Goal: Find specific page/section: Find specific page/section

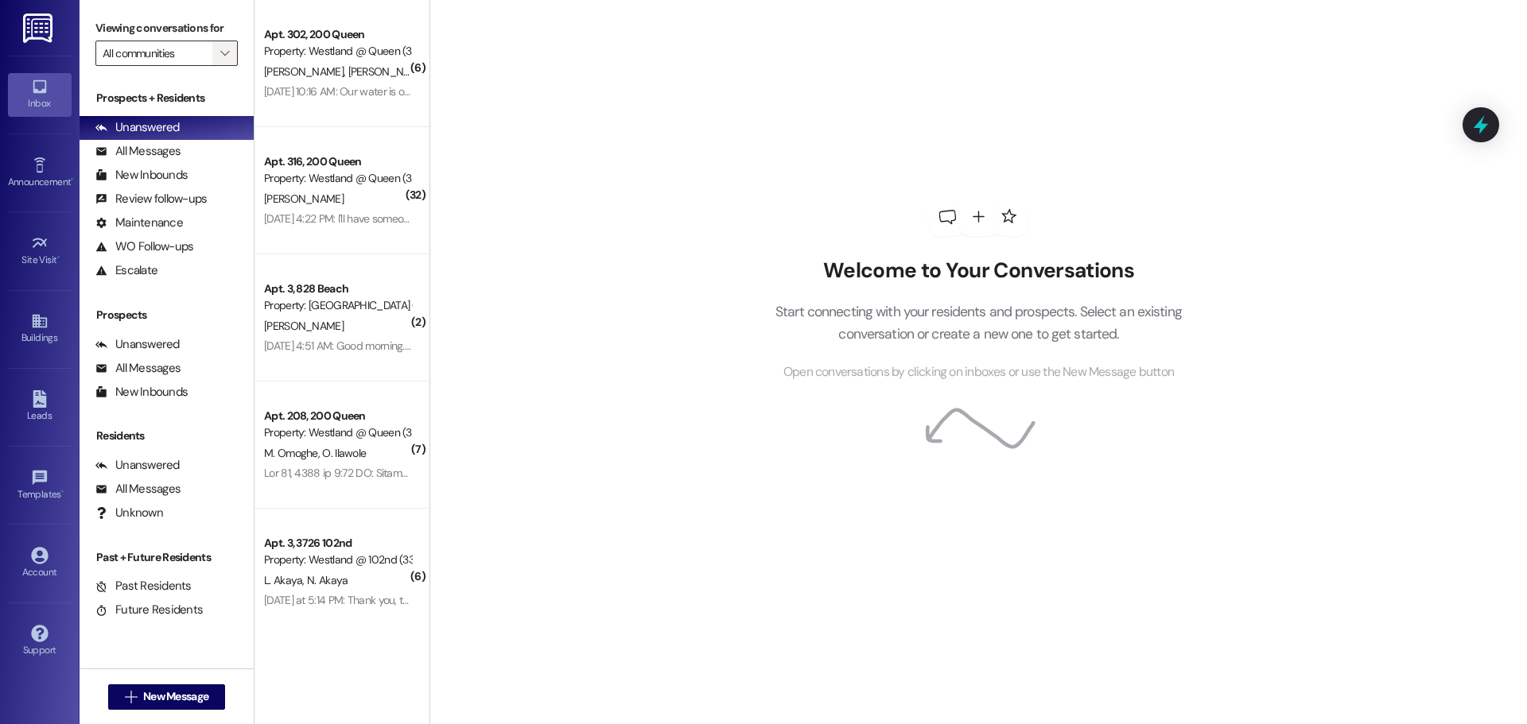
click at [216, 52] on button "" at bounding box center [224, 53] width 25 height 25
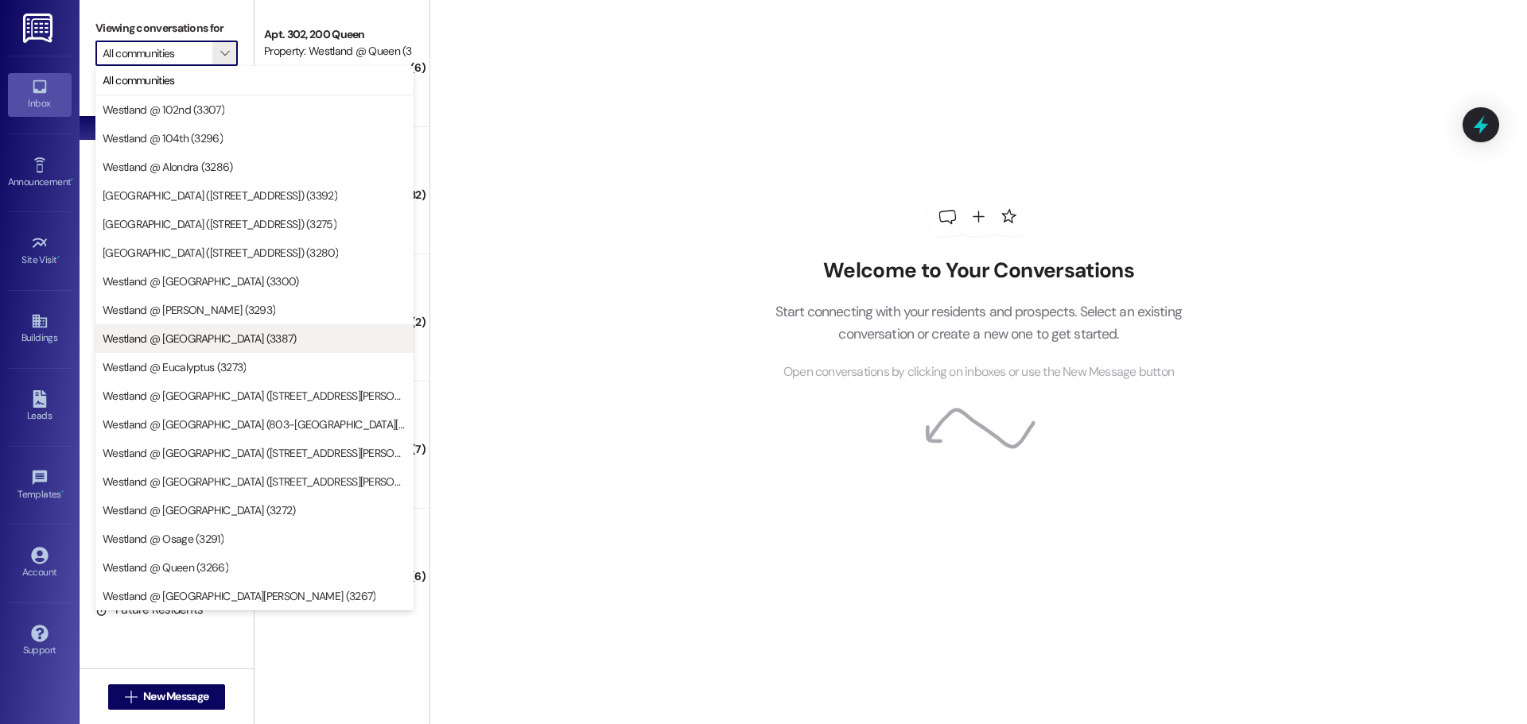
click at [220, 335] on span "Westland @ [GEOGRAPHIC_DATA] (3387)" at bounding box center [200, 339] width 194 height 16
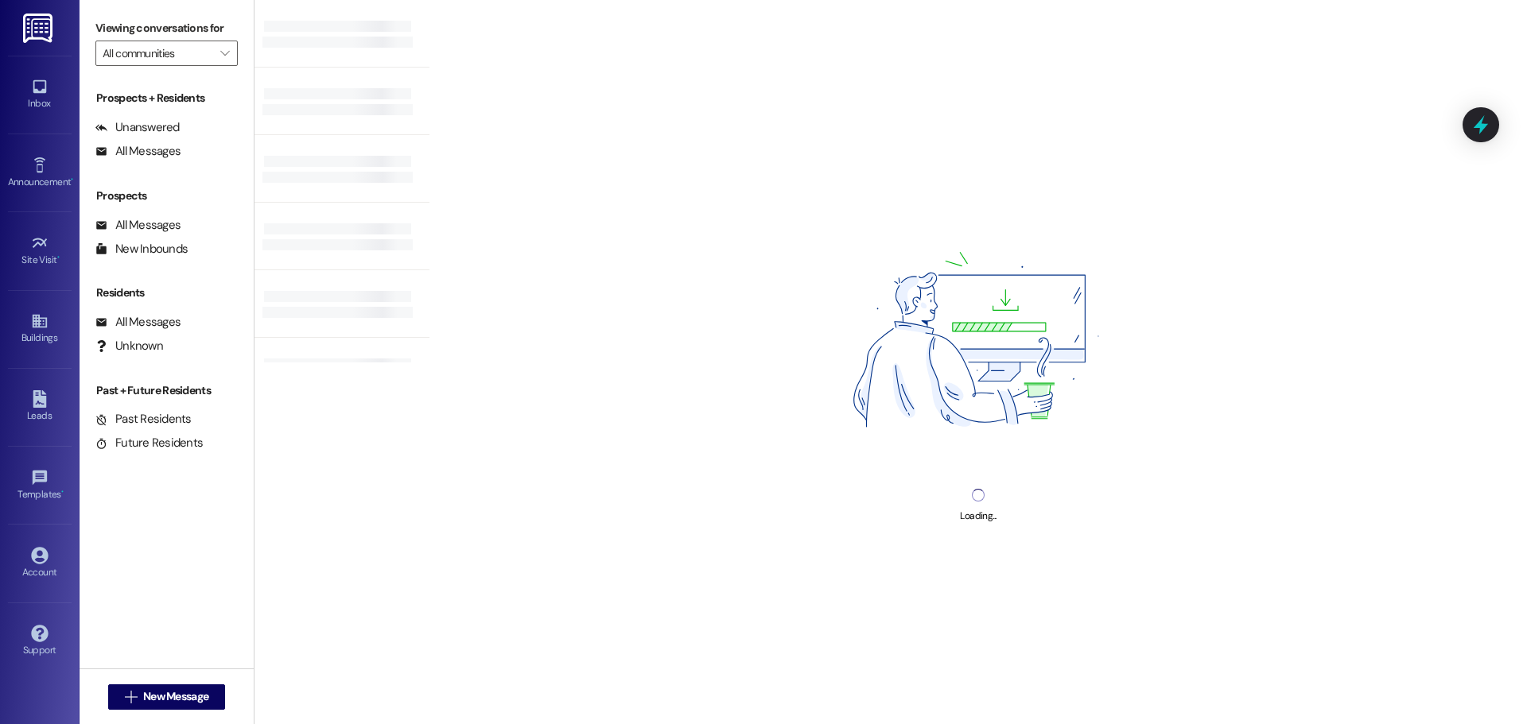
type input "Westland @ [GEOGRAPHIC_DATA] (3387)"
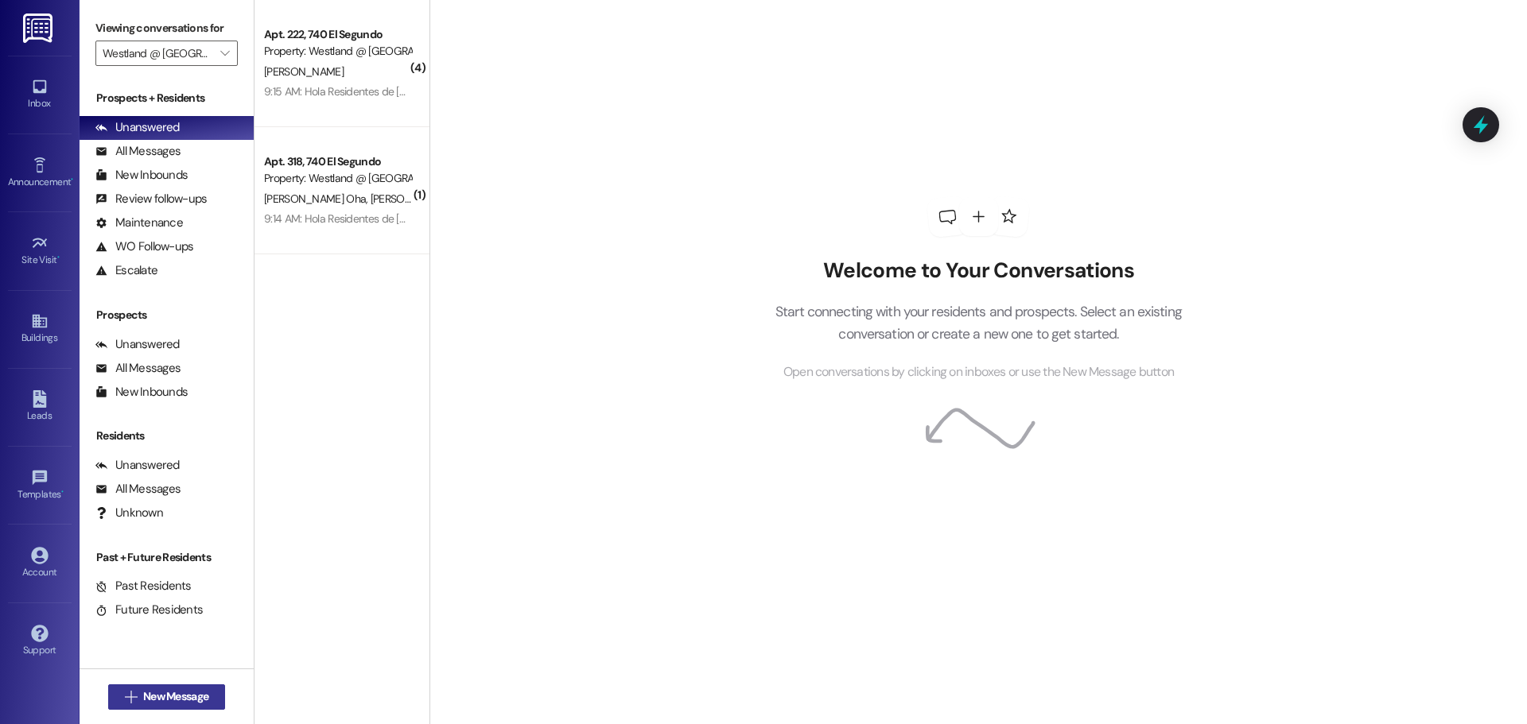
click at [182, 697] on span "New Message" at bounding box center [175, 697] width 65 height 17
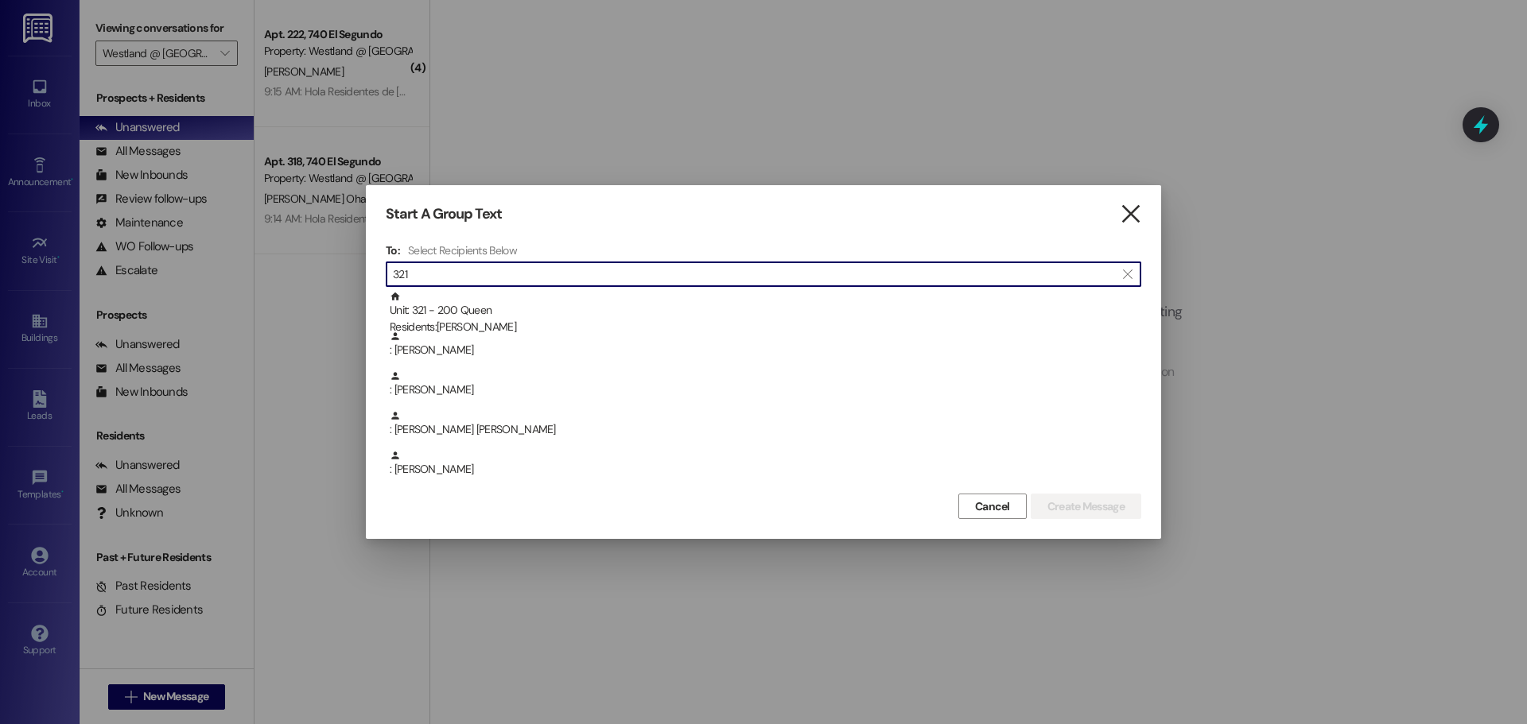
type input "321"
click at [1128, 217] on icon "" at bounding box center [1130, 214] width 21 height 17
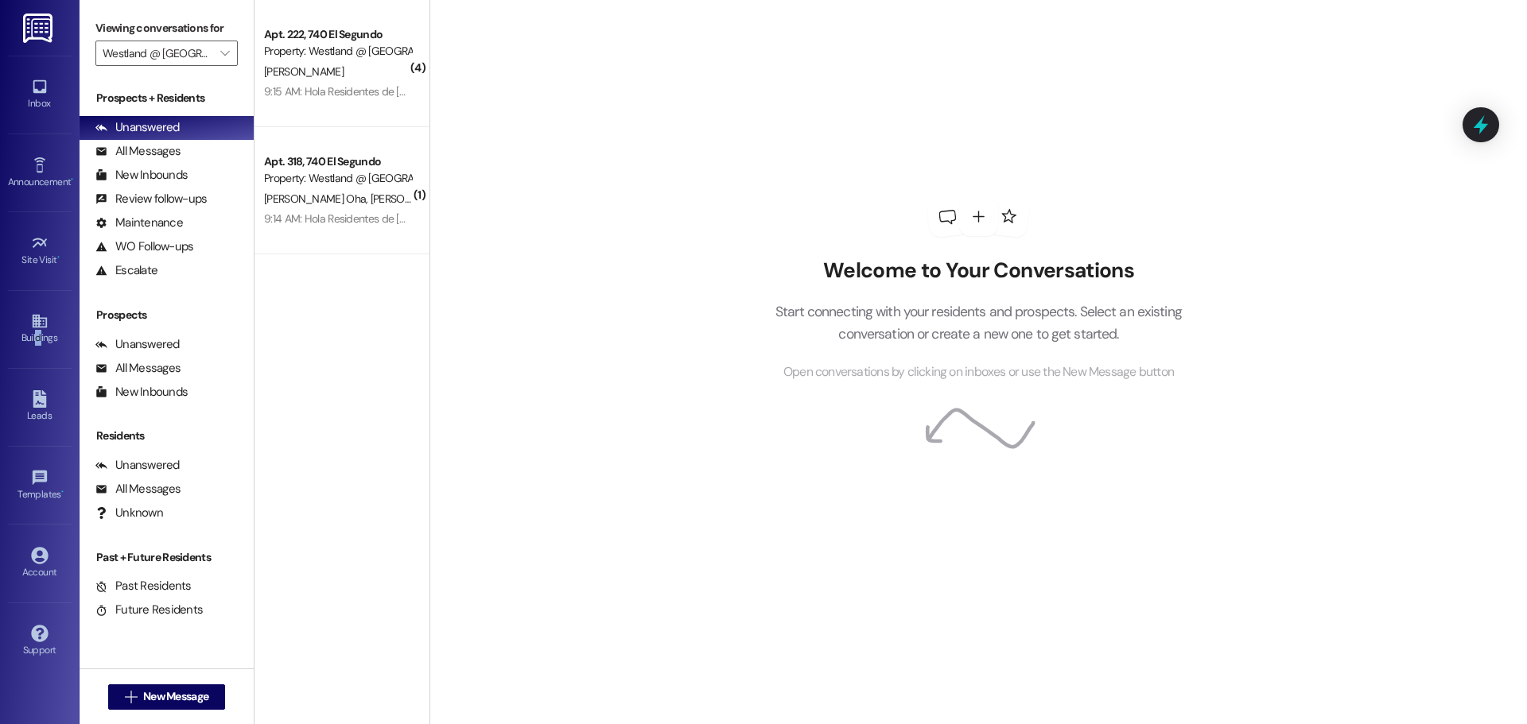
click at [39, 352] on div "Buildings Go to Buildings" at bounding box center [40, 329] width 64 height 78
click at [31, 322] on icon at bounding box center [39, 321] width 17 height 17
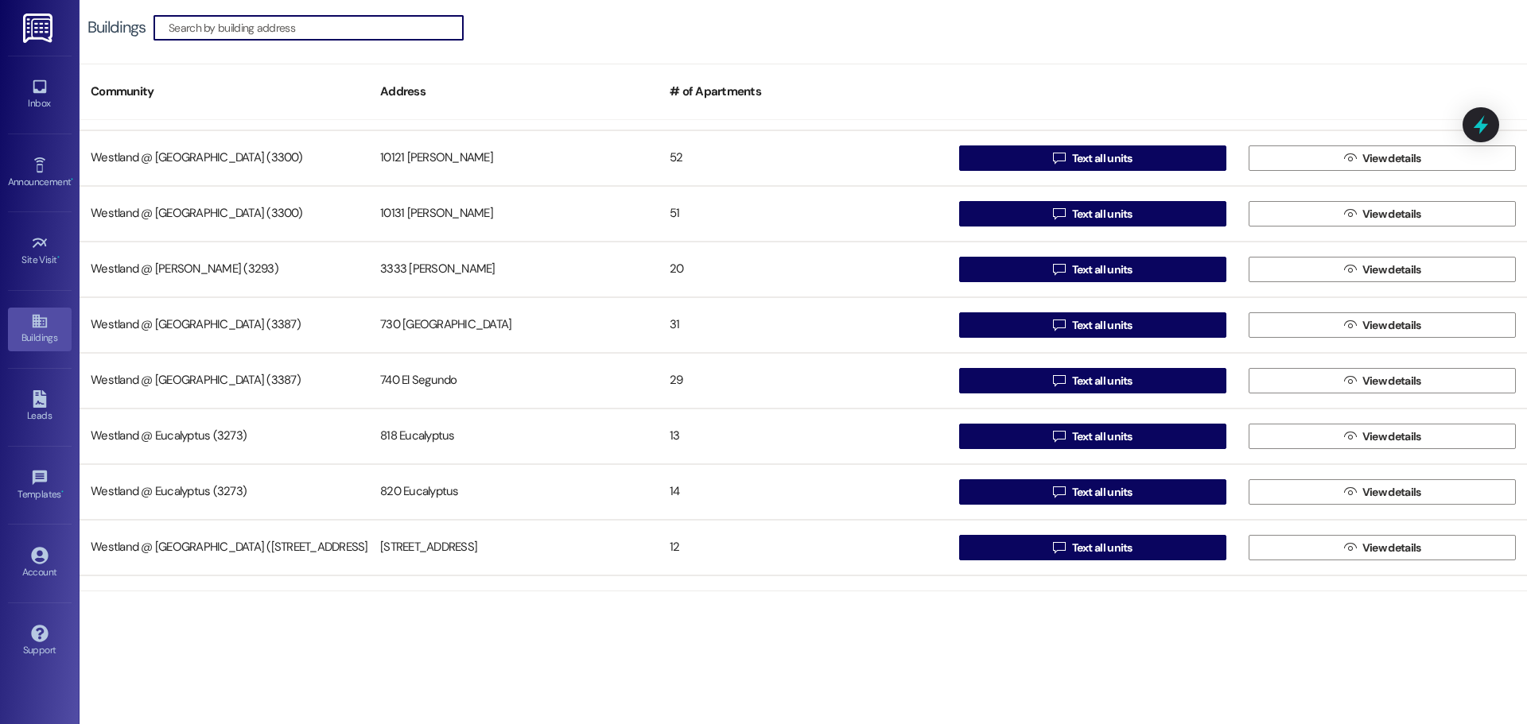
scroll to position [1218, 0]
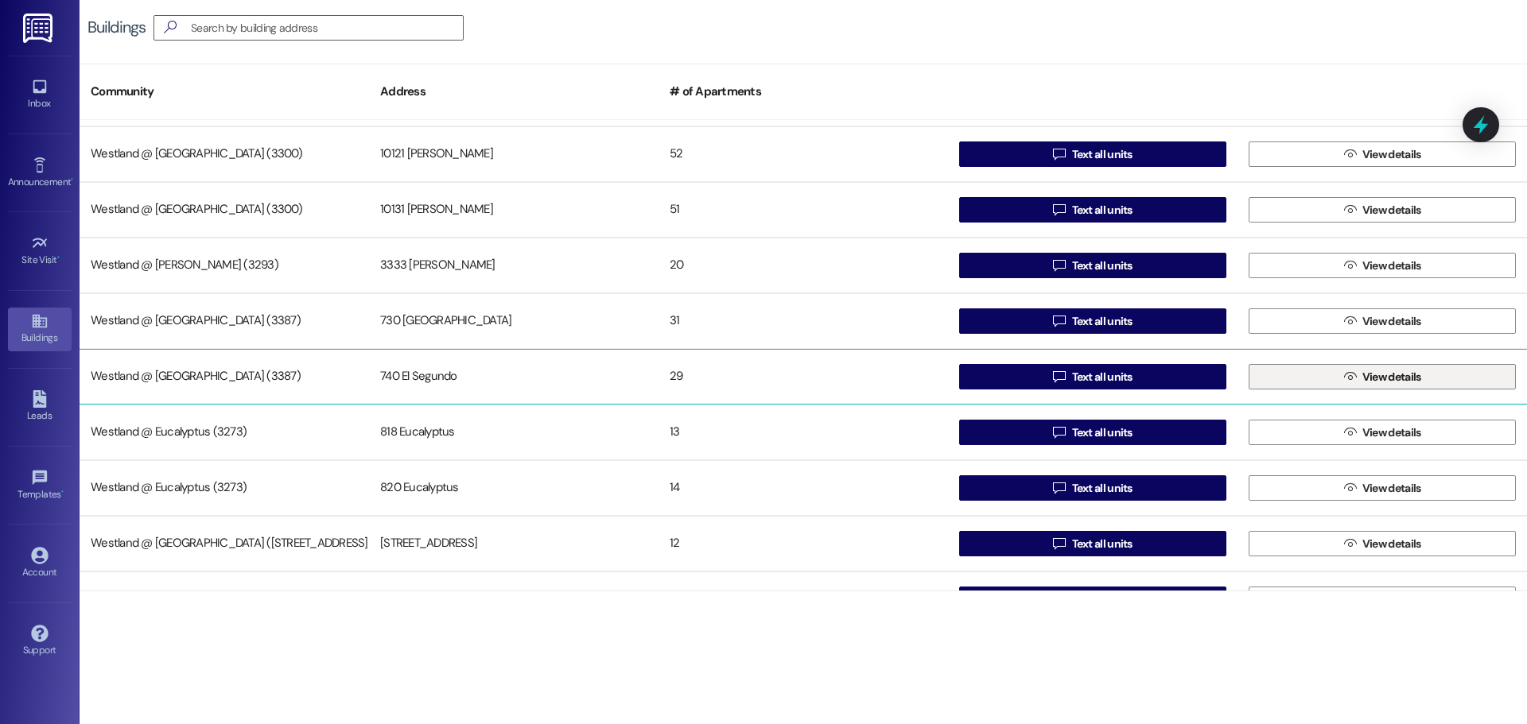
click at [1345, 379] on icon "" at bounding box center [1350, 377] width 12 height 13
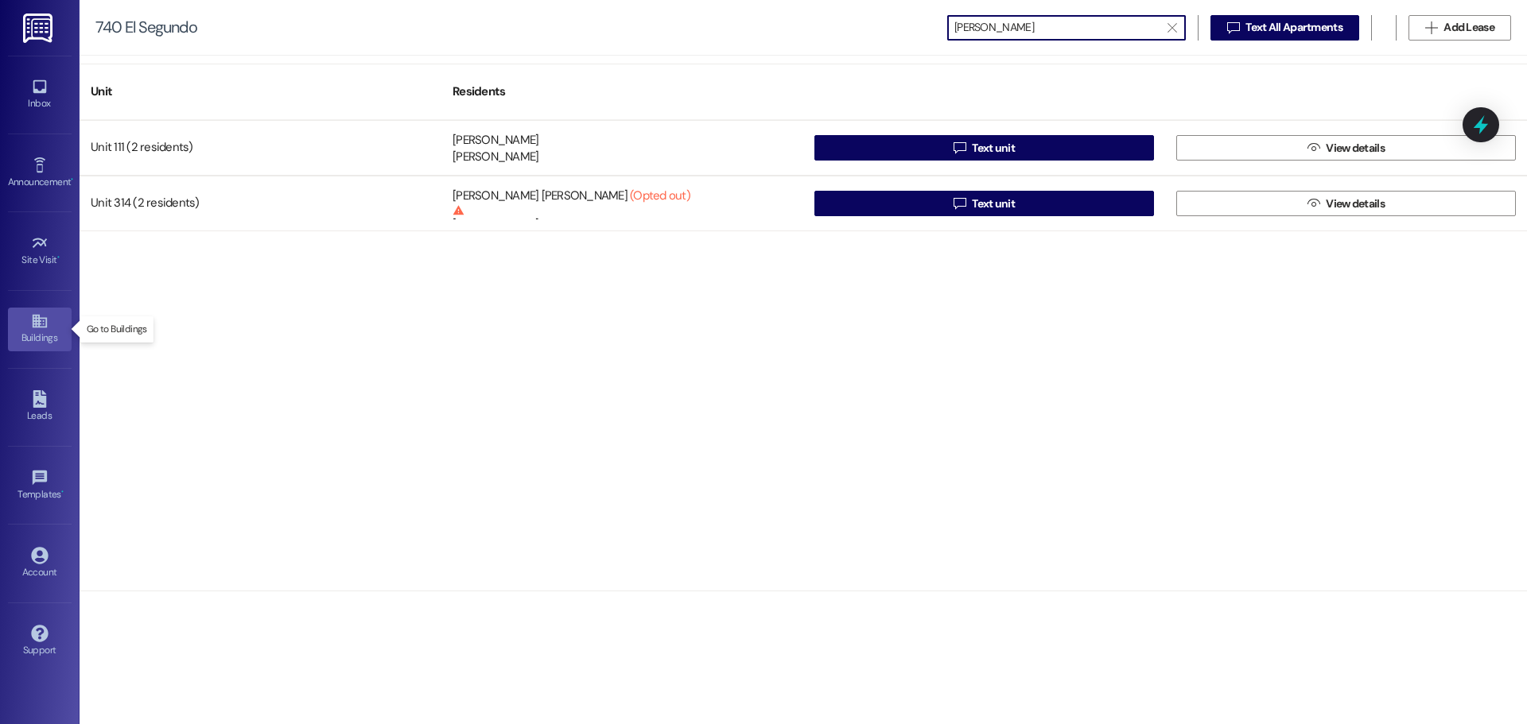
type input "[PERSON_NAME]"
click at [49, 328] on link "Buildings" at bounding box center [40, 329] width 64 height 43
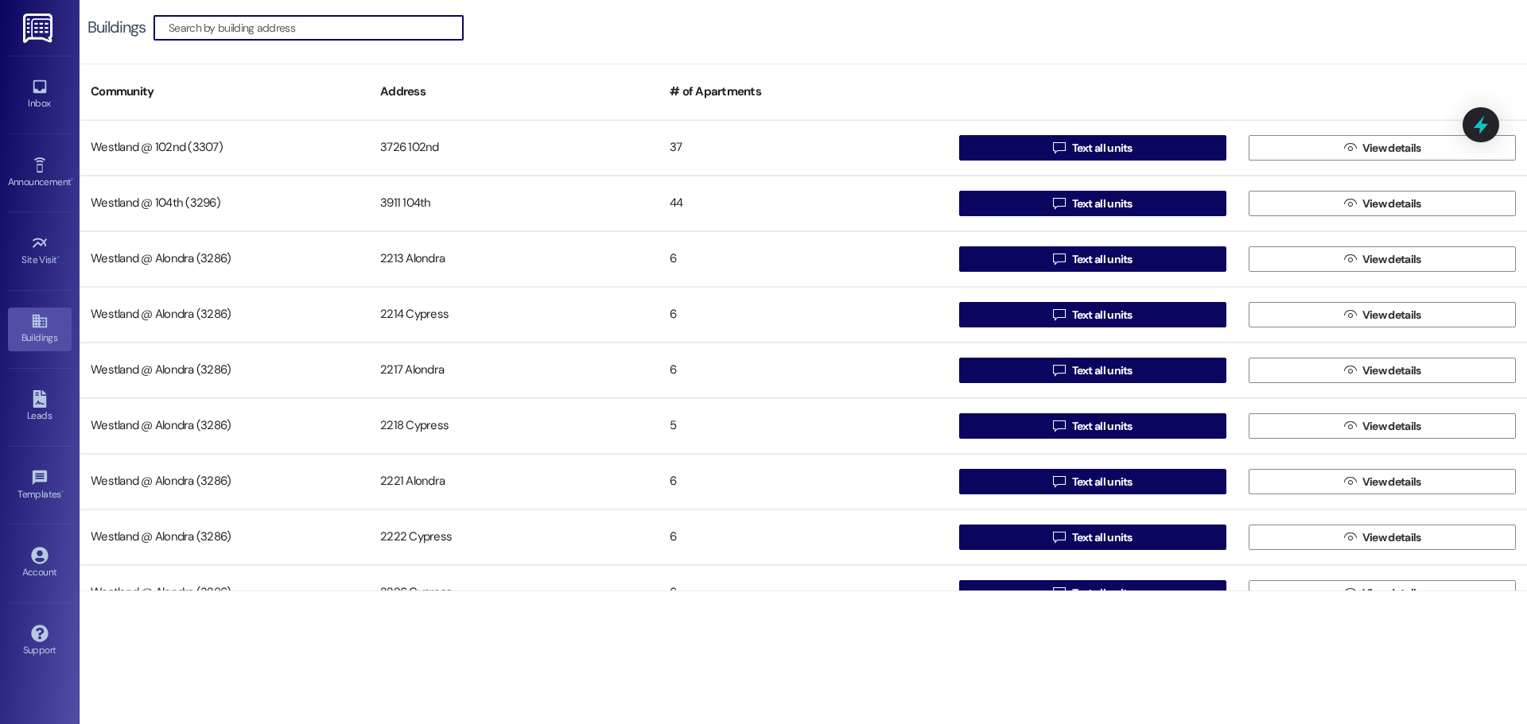
click at [274, 17] on input at bounding box center [316, 28] width 294 height 22
type input "l"
type input "el"
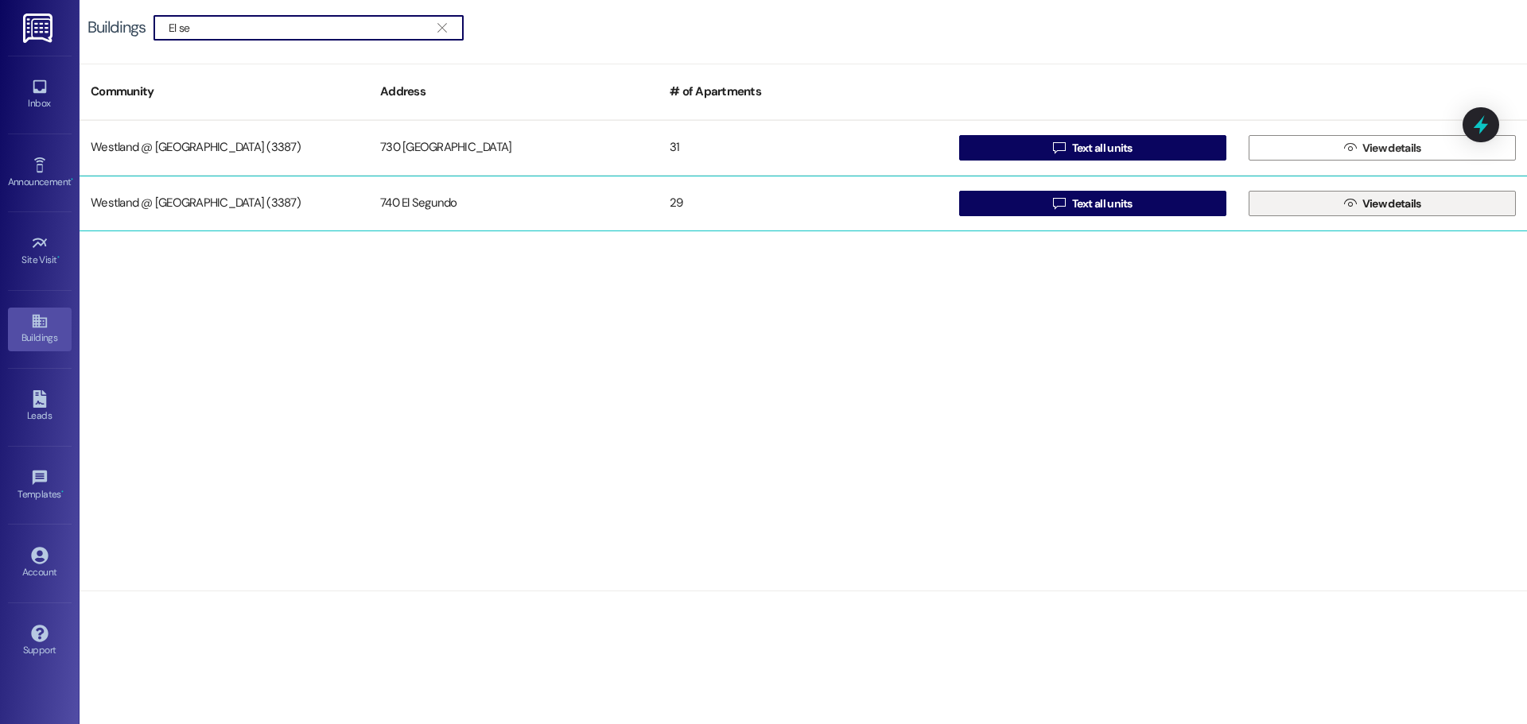
type input "El se"
click at [1344, 201] on icon "" at bounding box center [1350, 203] width 12 height 13
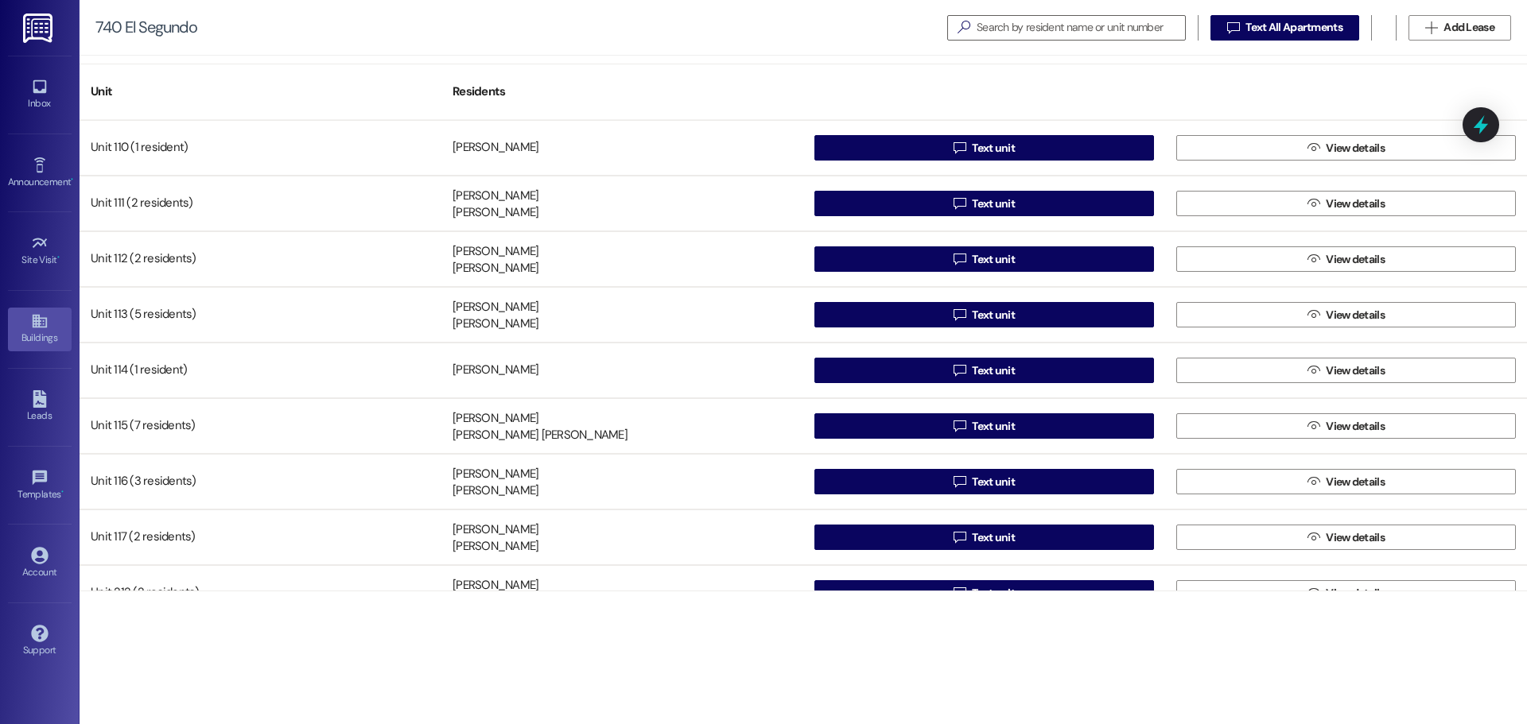
click at [39, 317] on icon at bounding box center [39, 322] width 14 height 14
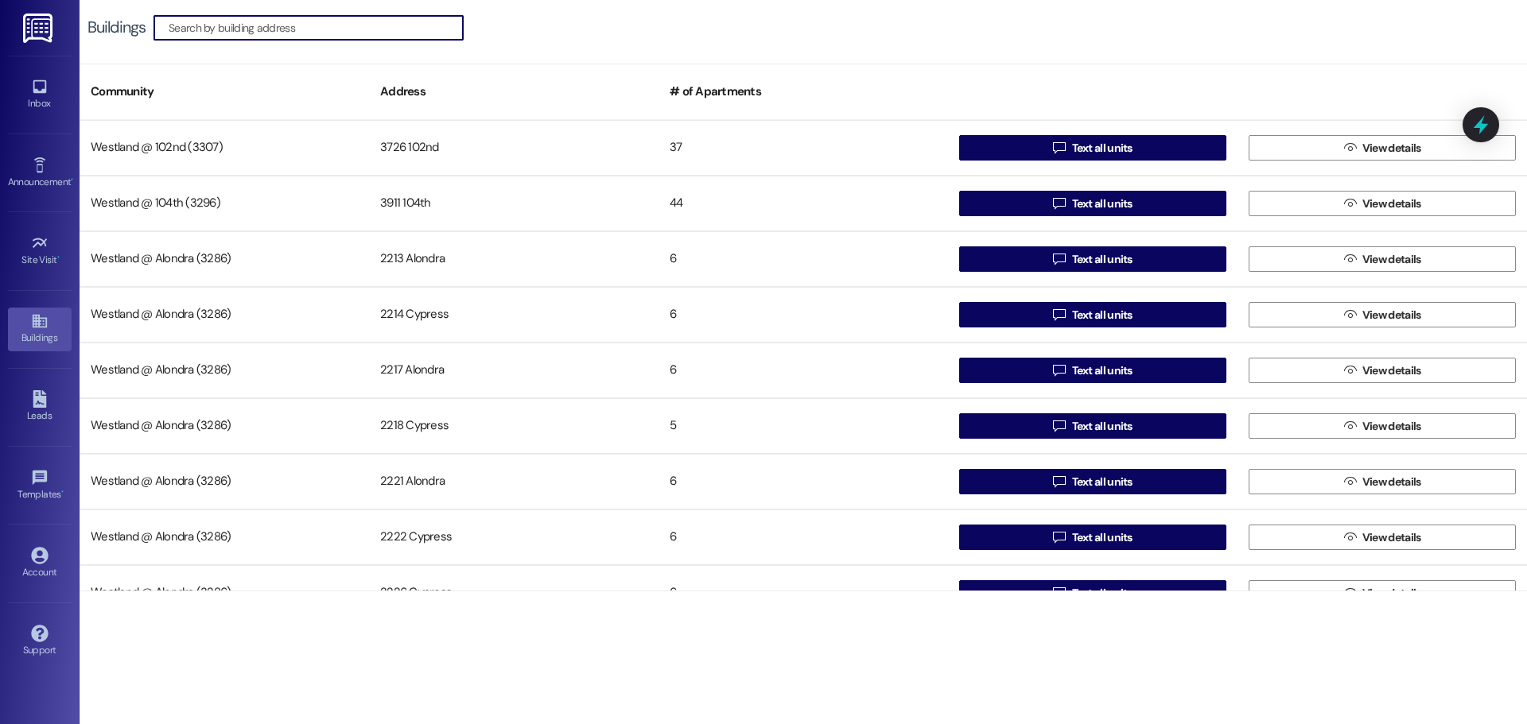
click at [230, 26] on input at bounding box center [316, 28] width 294 height 22
type input "el"
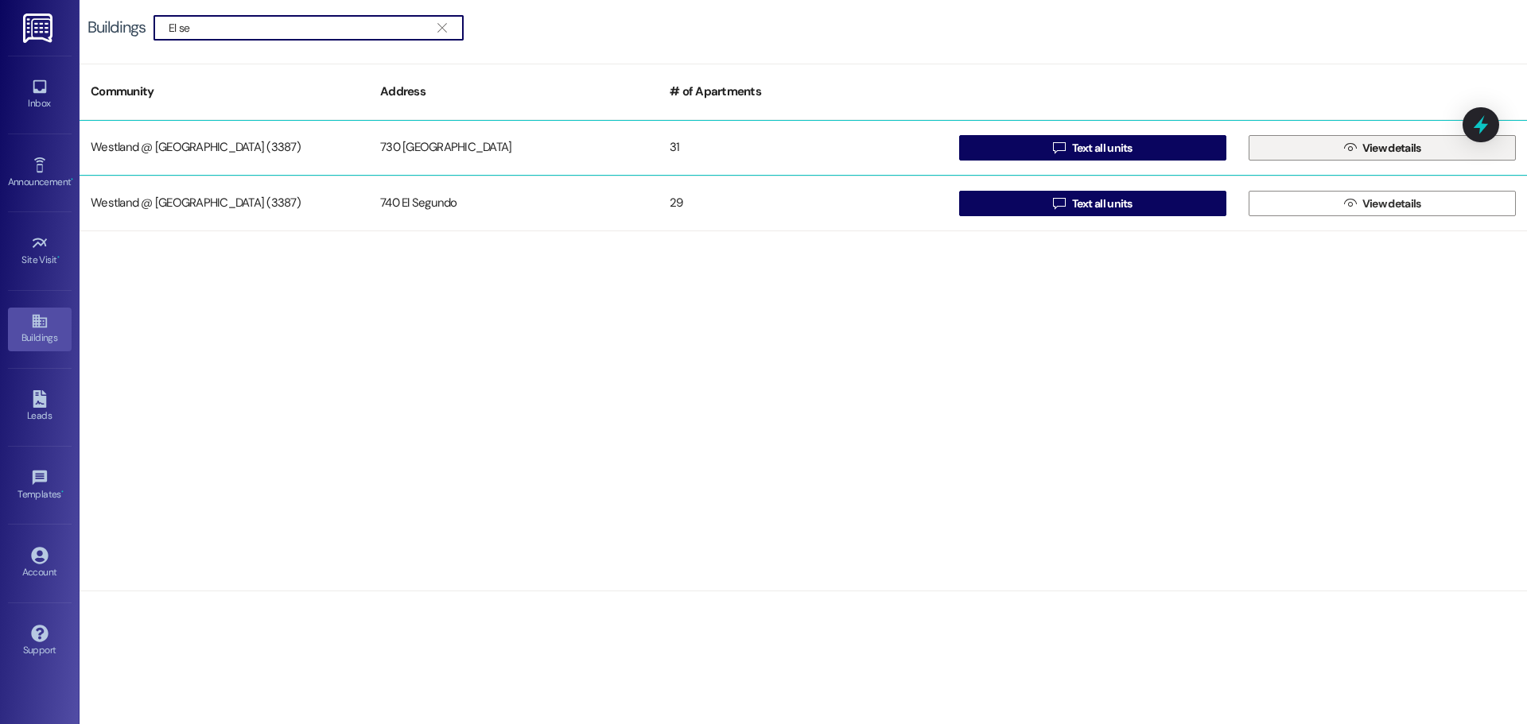
type input "El se"
click at [1320, 146] on button " View details" at bounding box center [1382, 147] width 267 height 25
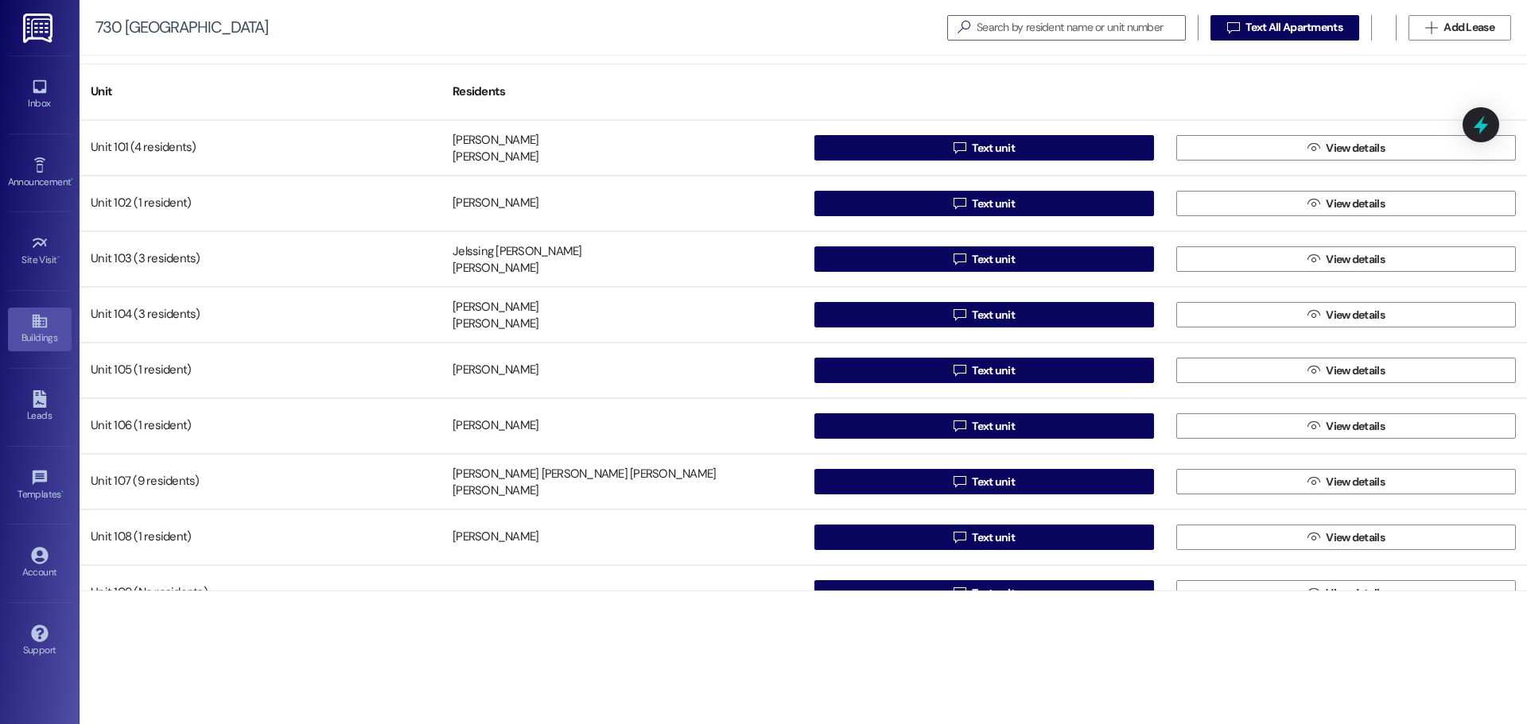
click at [37, 324] on icon at bounding box center [39, 322] width 14 height 14
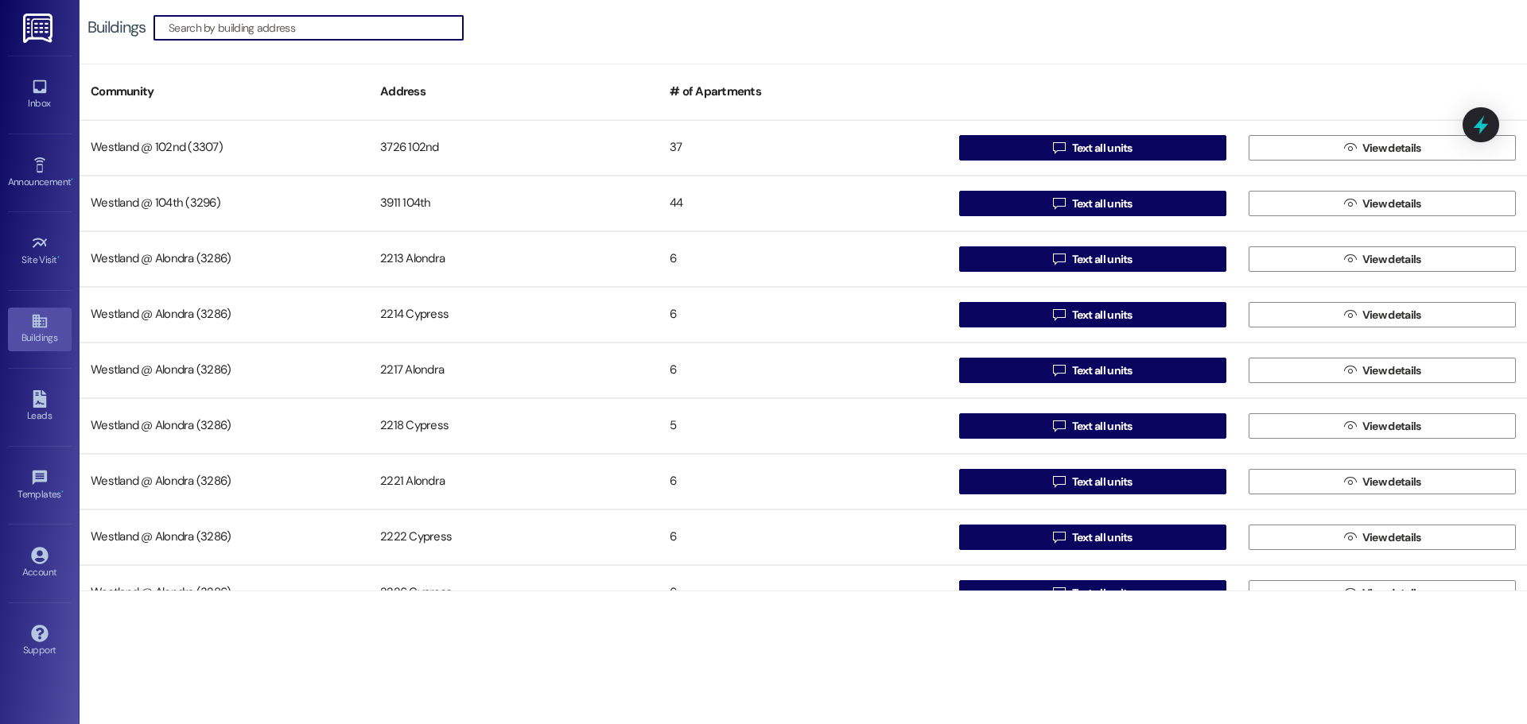
click at [233, 28] on input at bounding box center [316, 28] width 294 height 22
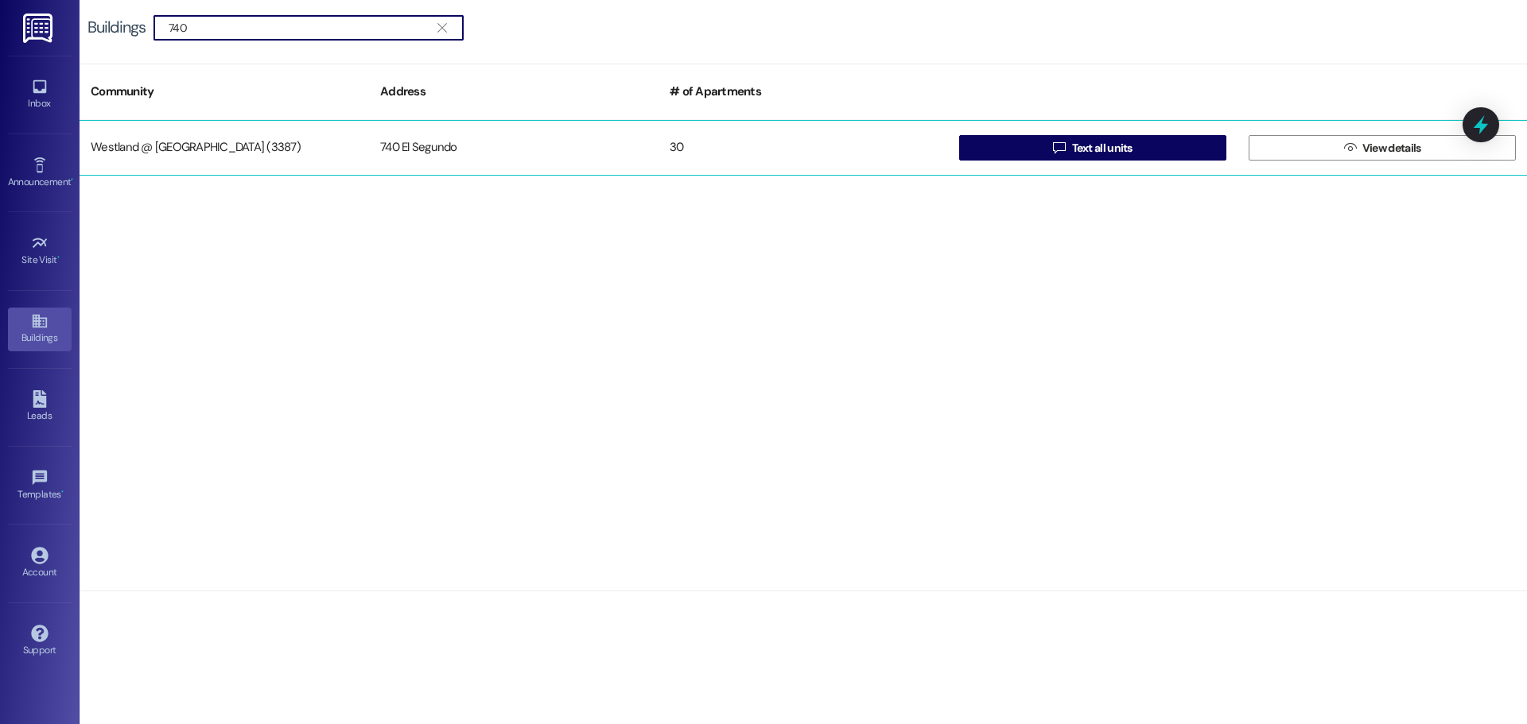
type input "740"
click at [460, 140] on div "740 El Segundo" at bounding box center [513, 148] width 289 height 32
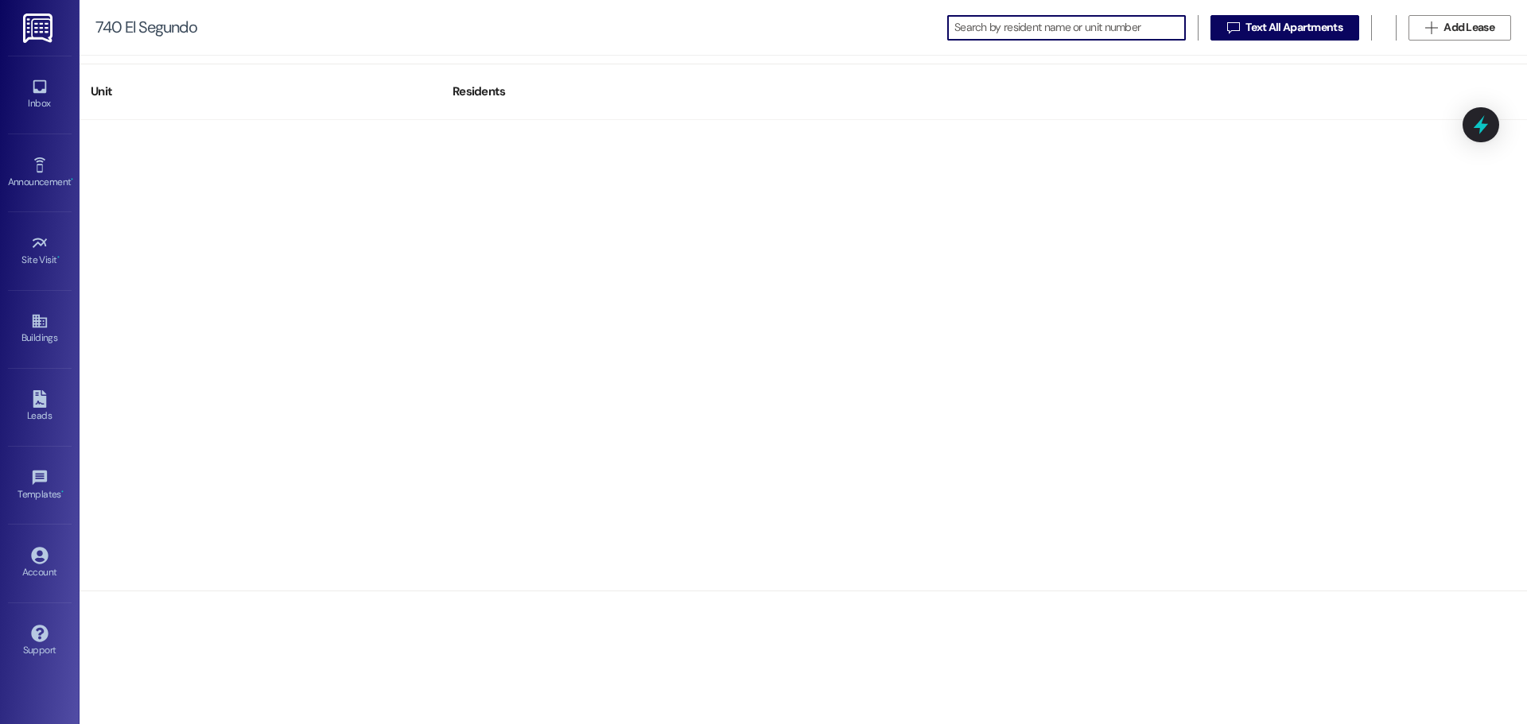
scroll to position [1199, 0]
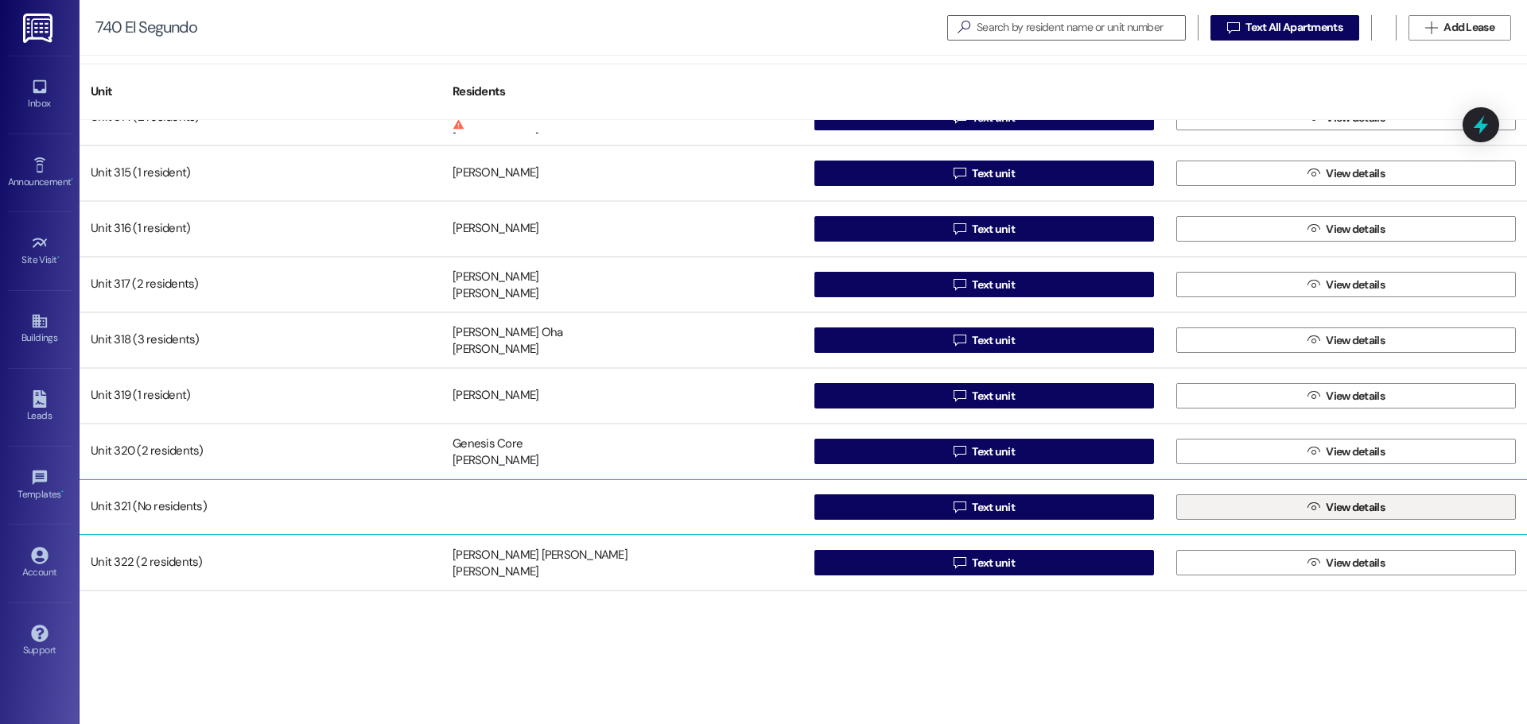
click at [1294, 506] on button " View details" at bounding box center [1346, 507] width 340 height 25
